Goal: Transaction & Acquisition: Purchase product/service

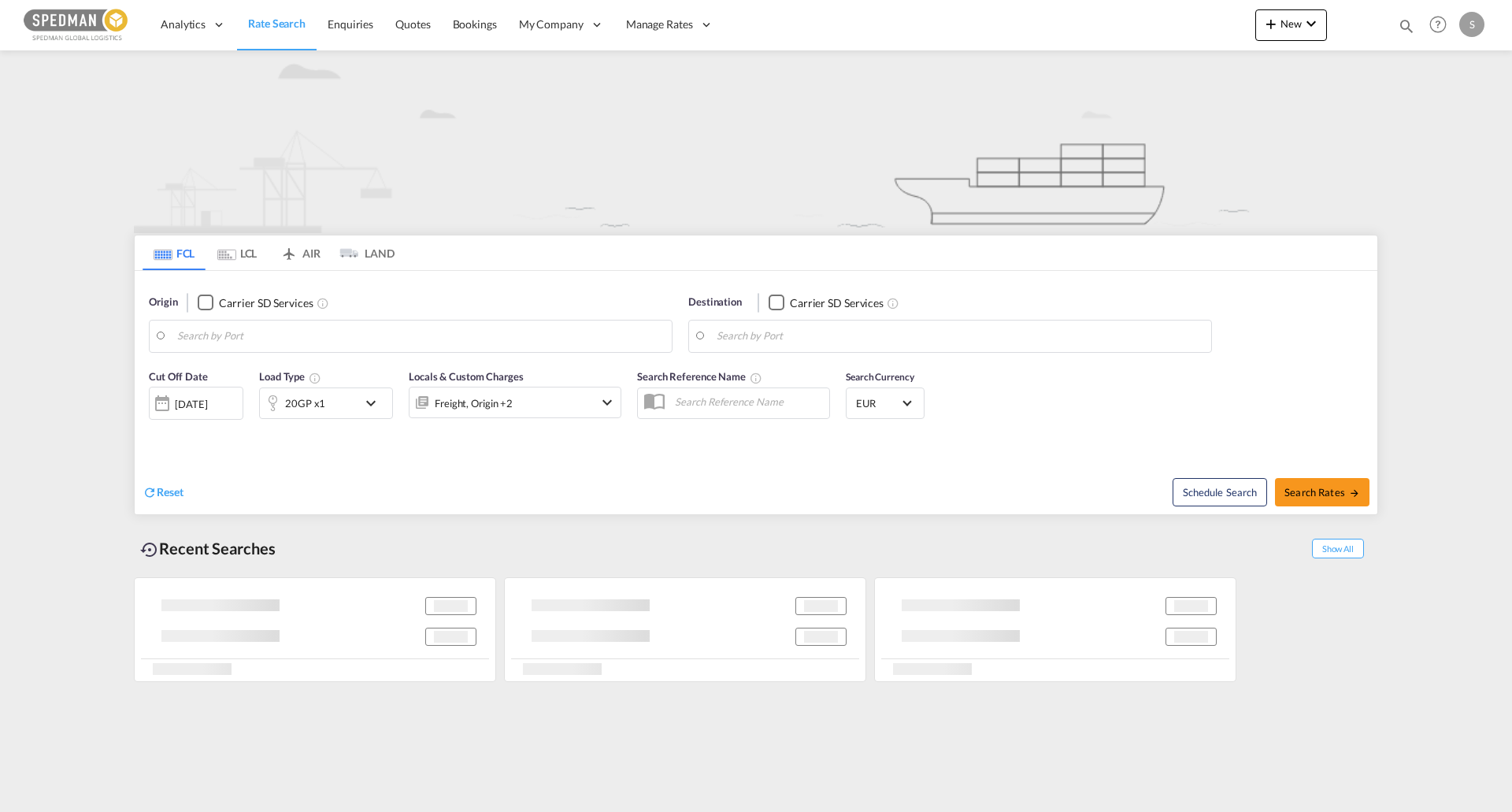
click at [352, 331] on input "Search by Port" at bounding box center [420, 336] width 487 height 24
type input "[GEOGRAPHIC_DATA], [GEOGRAPHIC_DATA]"
type input "[GEOGRAPHIC_DATA], MXVER"
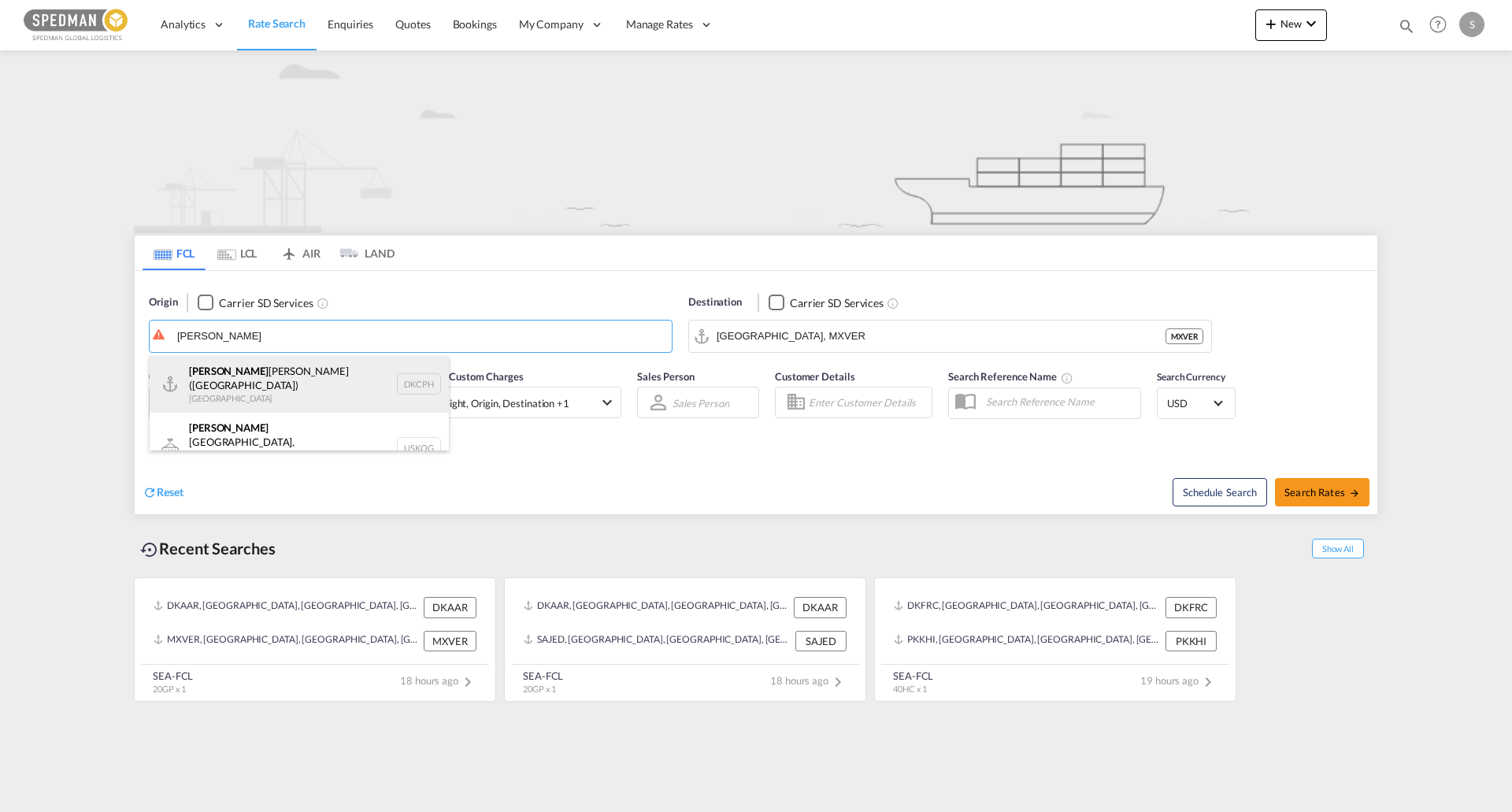
click at [266, 382] on div "[PERSON_NAME] [PERSON_NAME] ([GEOGRAPHIC_DATA]) Denmark DKCPH" at bounding box center [299, 383] width 299 height 57
type input "[GEOGRAPHIC_DATA] ([GEOGRAPHIC_DATA]), DKCPH"
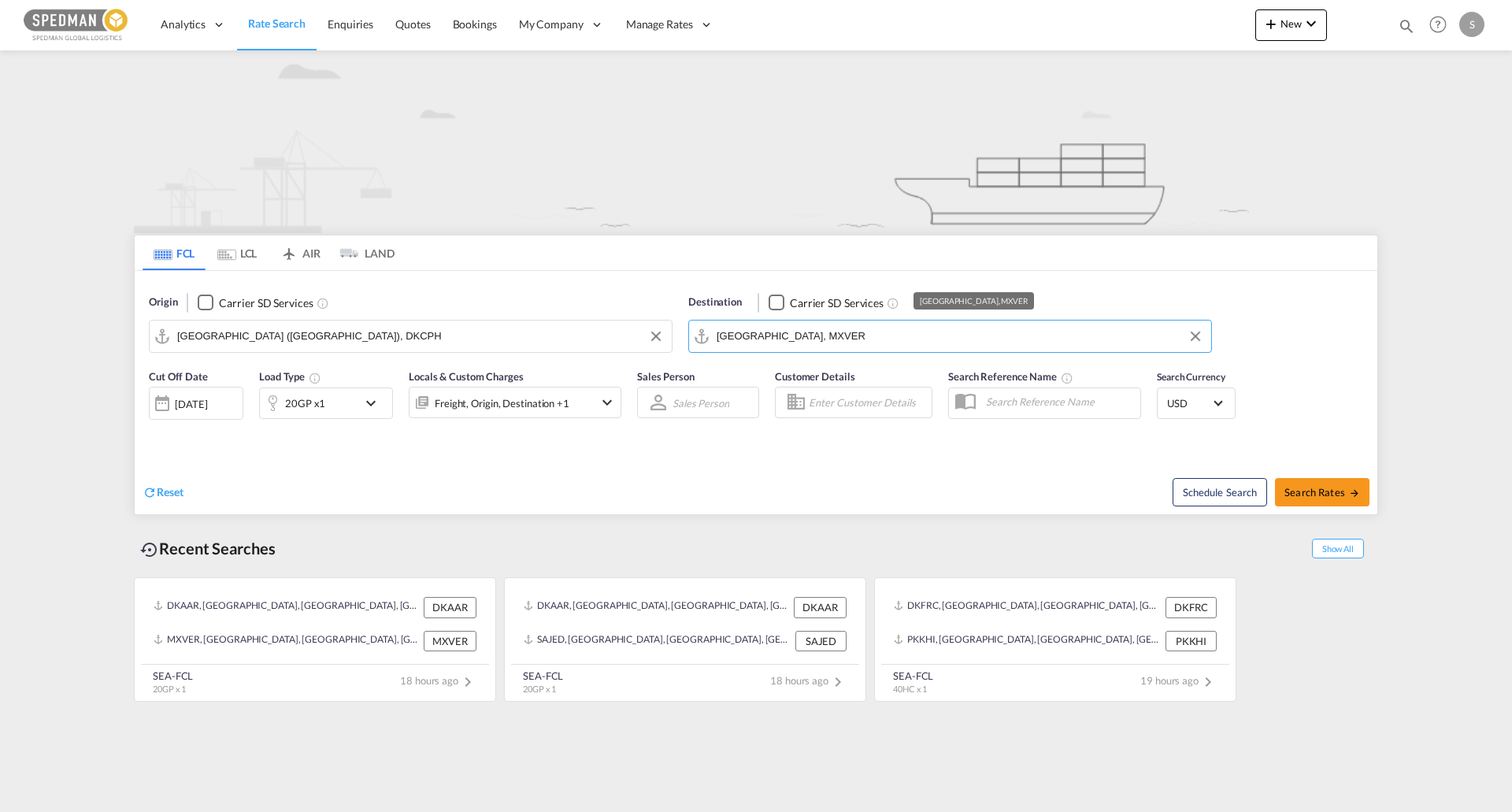
click at [771, 328] on input "[GEOGRAPHIC_DATA], MXVER" at bounding box center [960, 336] width 487 height 24
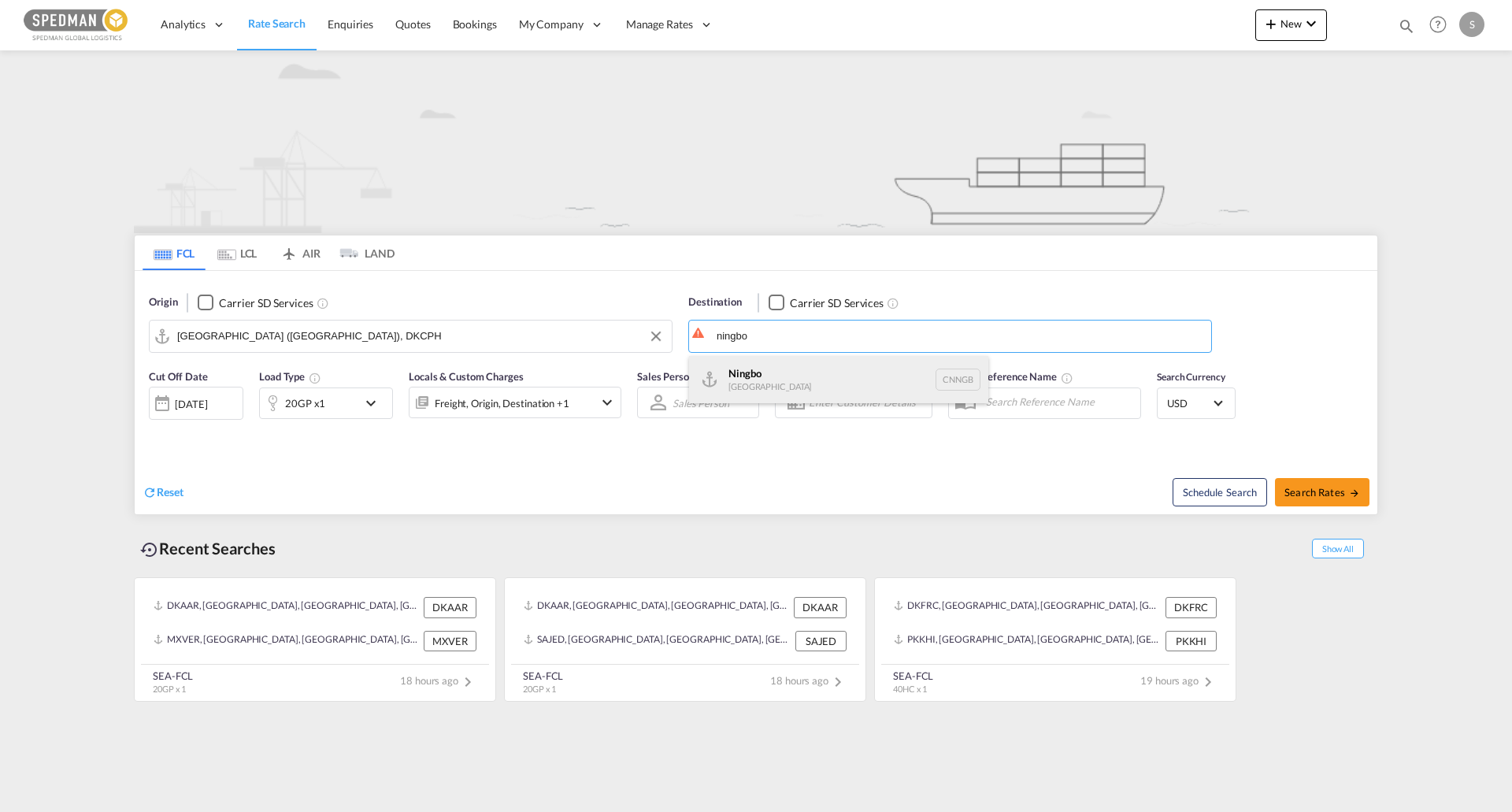
click at [777, 369] on div "Ningbo [GEOGRAPHIC_DATA] CNNGB" at bounding box center [838, 379] width 299 height 47
type input "Ningbo, CNNGB"
click at [359, 406] on div "20GP x1" at bounding box center [326, 403] width 134 height 32
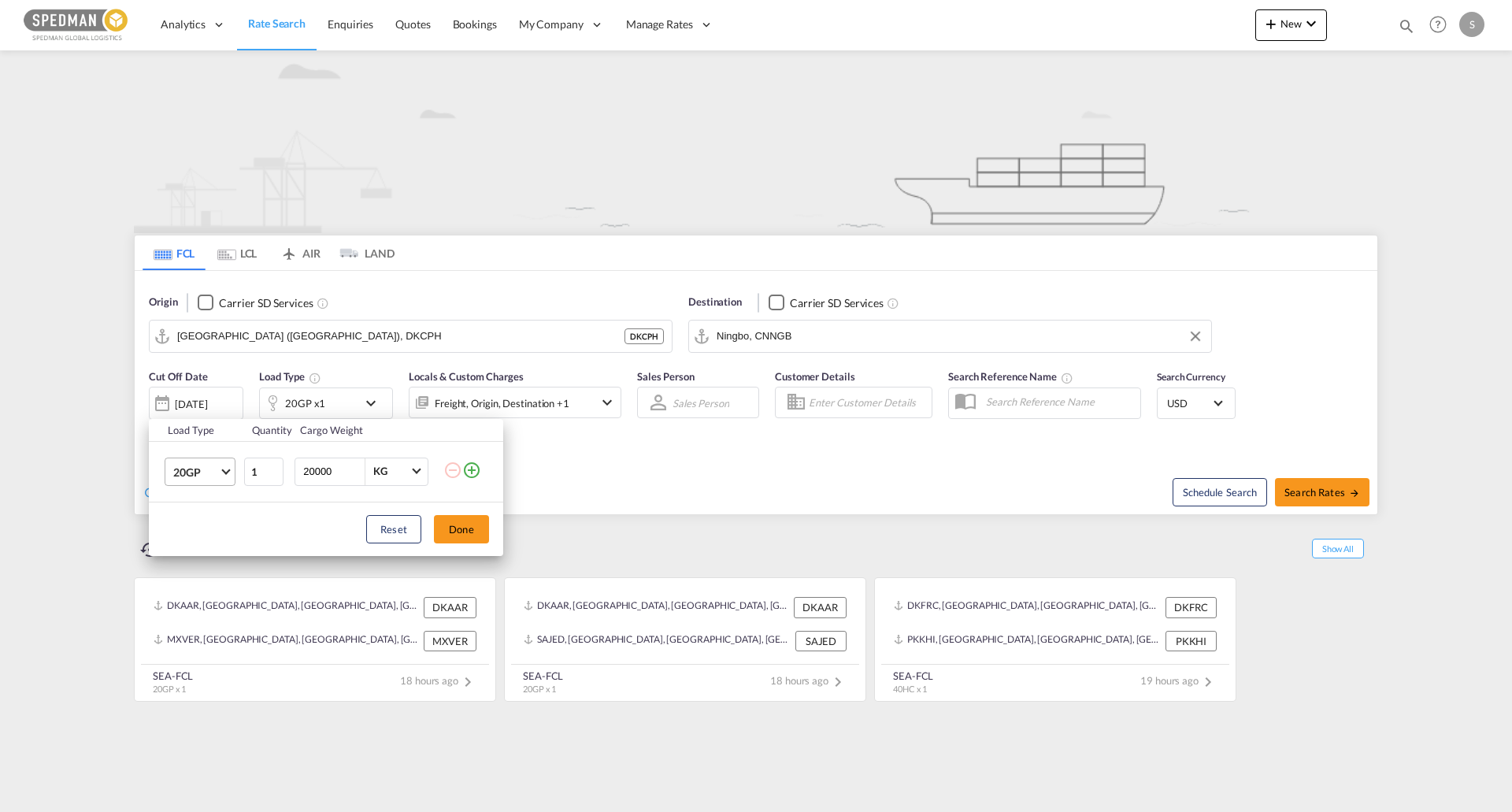
click at [225, 468] on span "Choose: \a20GP" at bounding box center [225, 469] width 9 height 9
click at [203, 507] on md-option "40GP" at bounding box center [213, 509] width 107 height 37
click at [453, 533] on button "Done" at bounding box center [461, 529] width 55 height 29
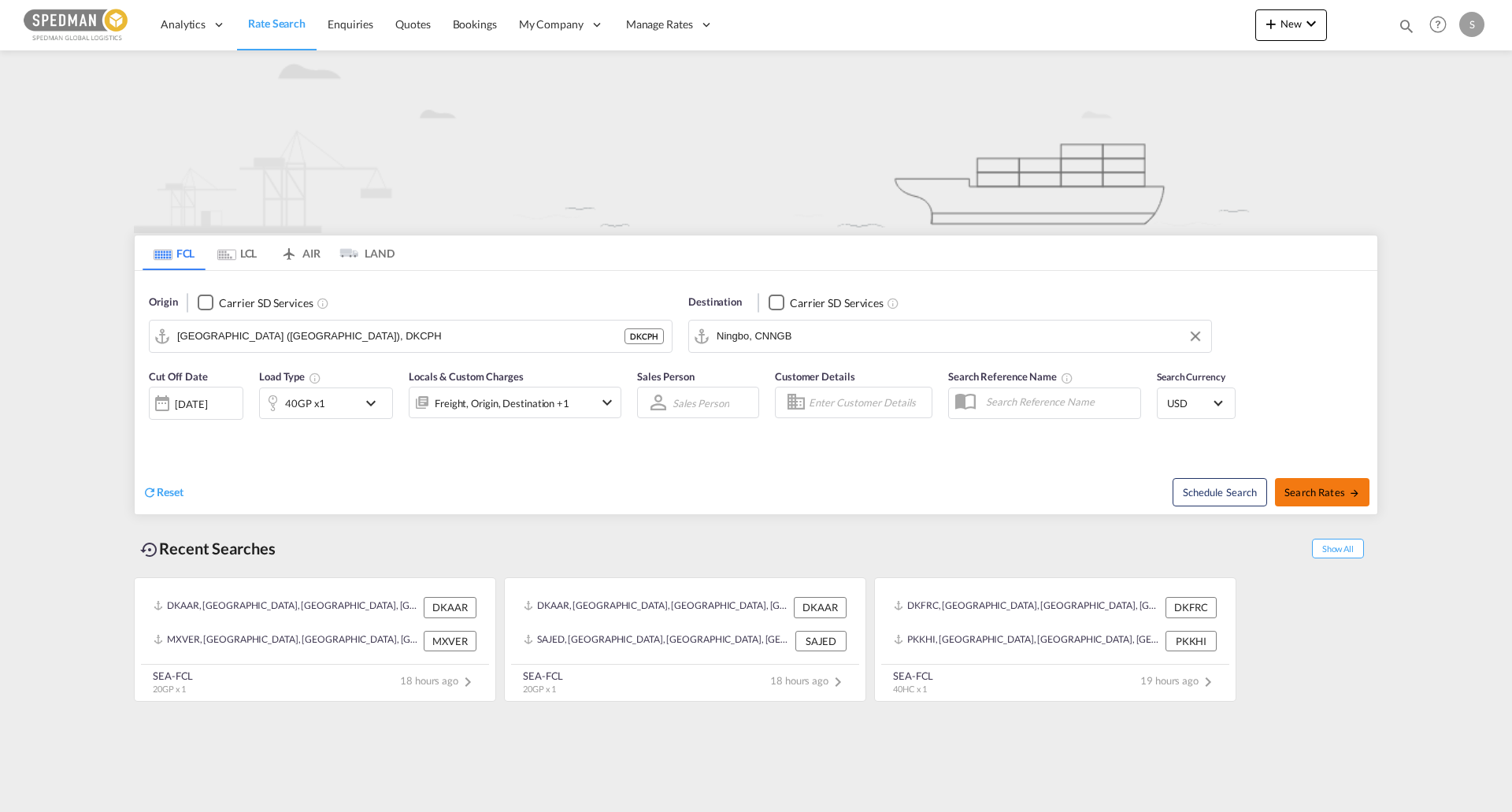
click at [1342, 497] on span "Search Rates" at bounding box center [1322, 492] width 76 height 12
type input "DKCPH to CNNGB / [DATE]"
